Goal: Transaction & Acquisition: Purchase product/service

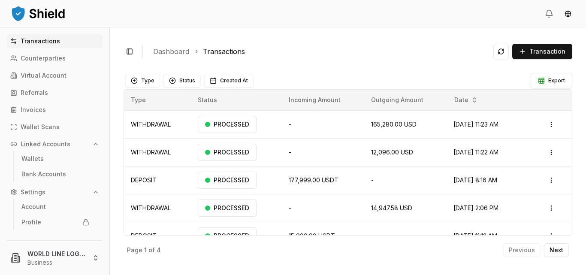
click at [458, 43] on div "Toggle Sidebar Dashboard Transactions Transaction" at bounding box center [348, 51] width 449 height 21
click at [45, 74] on p "Virtual Account" at bounding box center [44, 76] width 46 height 6
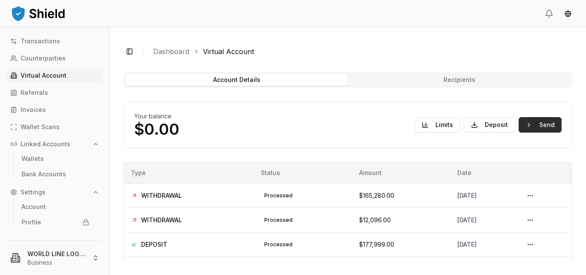
click at [524, 124] on button "Send" at bounding box center [540, 124] width 43 height 15
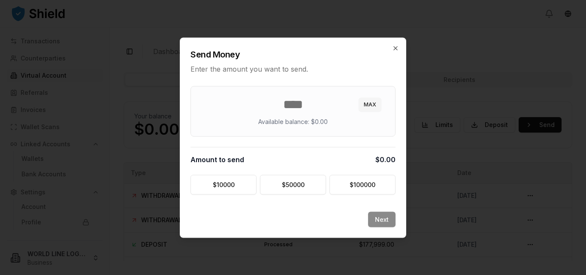
click at [357, 209] on div "Send Money Enter the amount you want to send. MAX Available balance: $0.00 Amou…" at bounding box center [293, 137] width 227 height 200
click at [397, 48] on icon "button" at bounding box center [395, 48] width 7 height 7
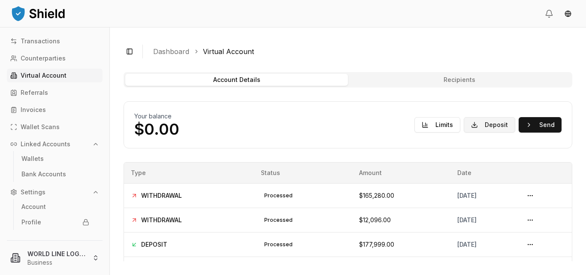
click at [484, 124] on button "Deposit" at bounding box center [490, 124] width 52 height 15
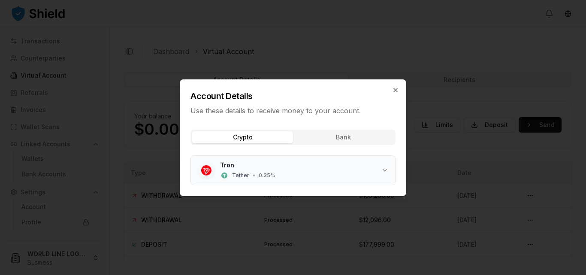
click at [385, 167] on icon "button" at bounding box center [385, 170] width 7 height 7
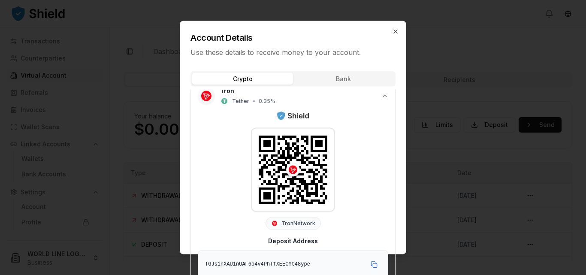
scroll to position [19, 0]
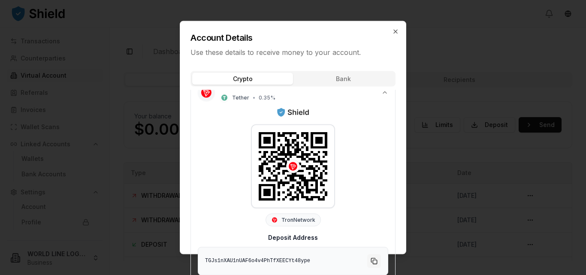
click at [368, 259] on button "Copy to clipboard" at bounding box center [374, 261] width 14 height 14
click at [397, 30] on icon "button" at bounding box center [395, 31] width 7 height 7
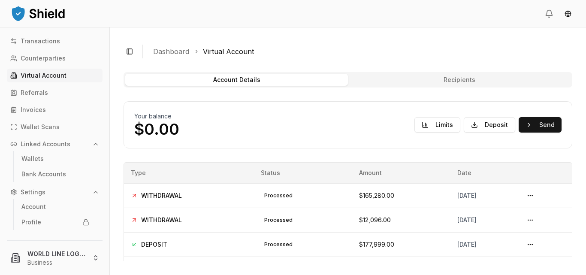
click at [52, 74] on p "Virtual Account" at bounding box center [44, 76] width 46 height 6
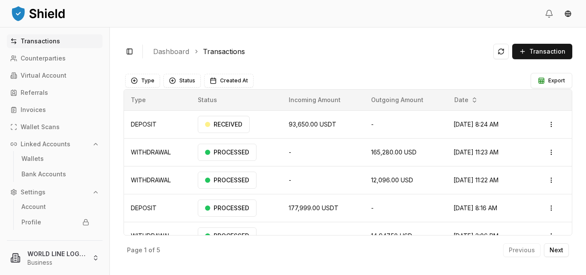
click at [433, 64] on div "Toggle Sidebar Dashboard Transactions Transaction DEPOSIT 93,650.00 USDT N/A N/…" at bounding box center [348, 151] width 477 height 248
click at [33, 73] on p "Virtual Account" at bounding box center [44, 76] width 46 height 6
click at [395, 50] on ol "Dashboard Transactions" at bounding box center [320, 51] width 334 height 10
click at [459, 68] on div "Toggle Sidebar Dashboard Transactions Transaction DEPOSIT 93,650.00 USDT N/A N/…" at bounding box center [348, 151] width 477 height 248
click at [49, 75] on p "Virtual Account" at bounding box center [44, 76] width 46 height 6
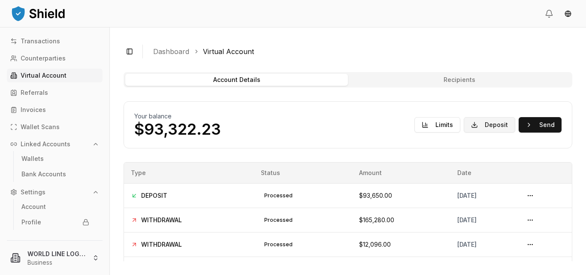
click at [477, 123] on button "Deposit" at bounding box center [490, 124] width 52 height 15
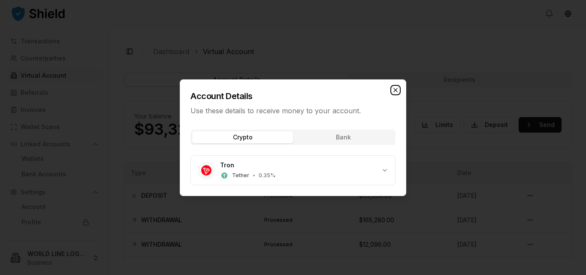
click at [395, 90] on icon "button" at bounding box center [395, 90] width 7 height 7
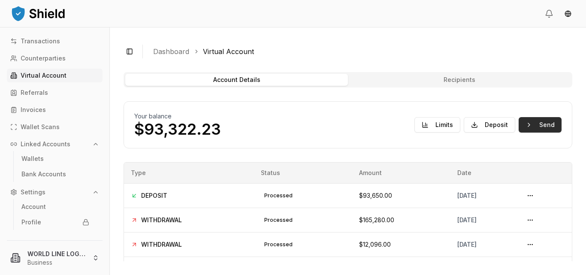
click at [537, 124] on button "Send" at bounding box center [540, 124] width 43 height 15
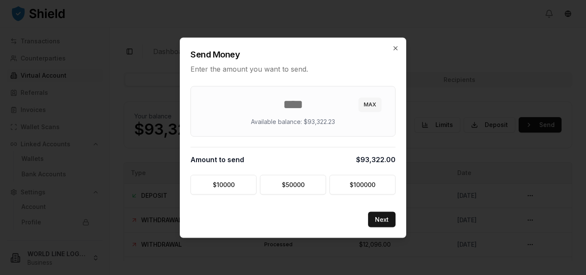
type input "*****"
type input "********"
click at [387, 223] on button "Next" at bounding box center [381, 219] width 27 height 15
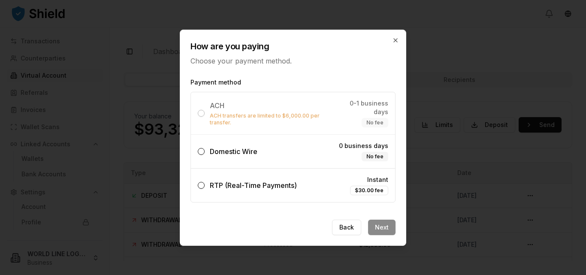
click at [202, 148] on button "Domestic Wire 0 business days No fee" at bounding box center [201, 151] width 7 height 7
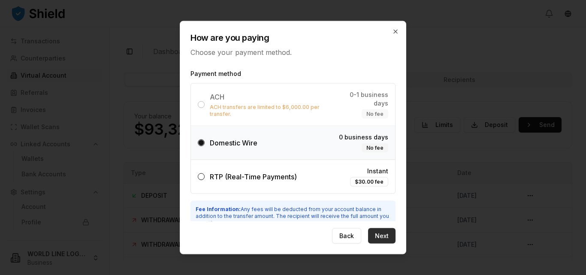
click at [386, 237] on button "Next" at bounding box center [381, 235] width 27 height 15
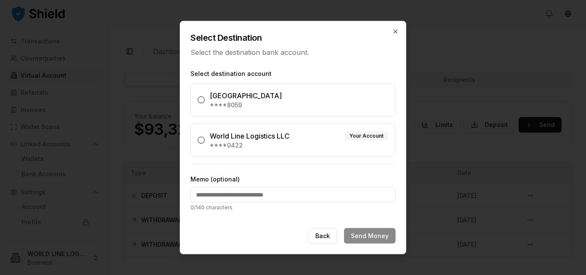
click at [199, 139] on button "World Line Logistics LLC Your Account ****0422" at bounding box center [201, 140] width 7 height 7
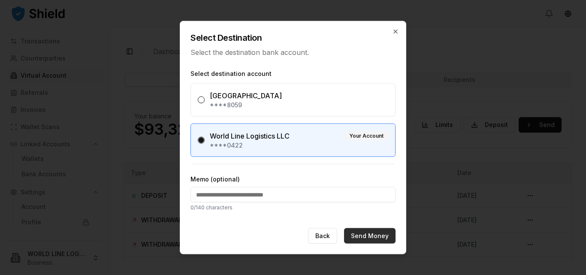
click at [374, 237] on button "Send Money" at bounding box center [370, 235] width 52 height 15
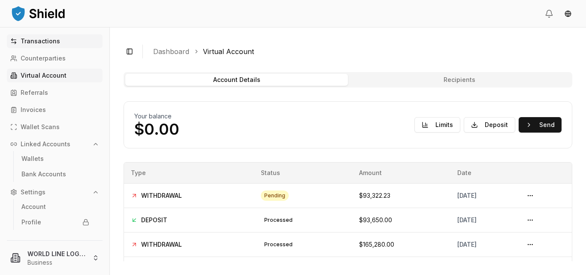
click at [35, 39] on p "Transactions" at bounding box center [40, 41] width 39 height 6
